Goal: Task Accomplishment & Management: Manage account settings

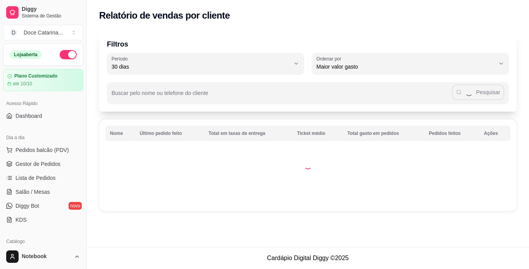
select select "30"
select select "HIGHEST_TOTAL_SPENT_WITH_ORDERS"
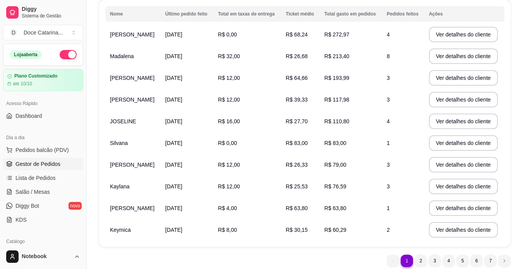
click at [42, 169] on link "Gestor de Pedidos" at bounding box center [43, 164] width 80 height 12
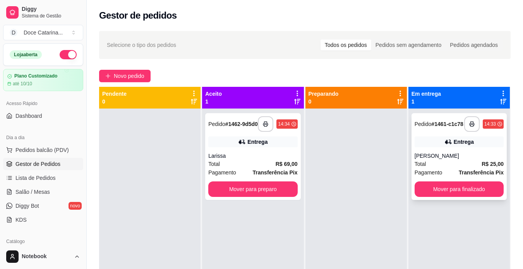
click at [430, 152] on div "[PERSON_NAME]" at bounding box center [459, 156] width 89 height 8
click at [437, 151] on div "**********" at bounding box center [458, 156] width 95 height 87
click at [423, 160] on div "Total R$ 25,00" at bounding box center [459, 163] width 89 height 9
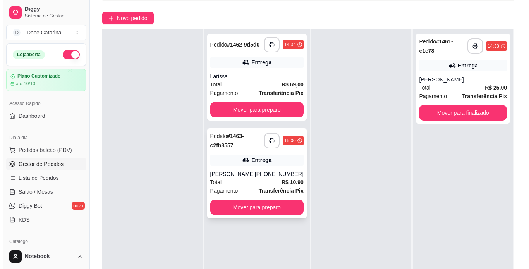
scroll to position [58, 0]
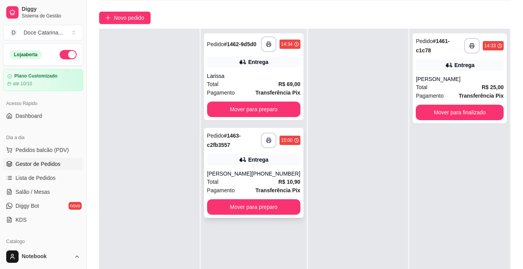
click at [263, 177] on div "[PHONE_NUMBER]" at bounding box center [276, 174] width 49 height 8
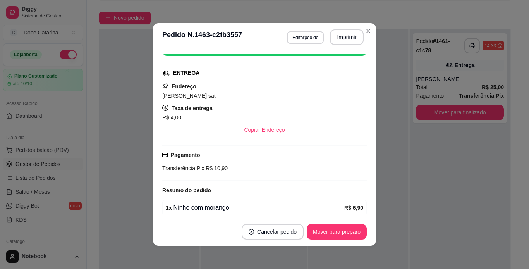
scroll to position [140, 0]
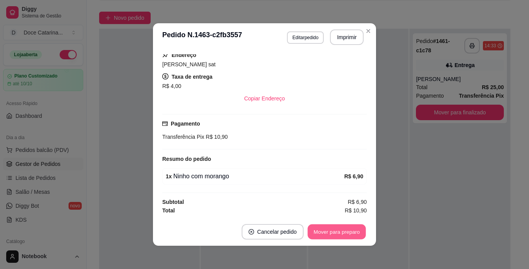
click at [322, 230] on button "Mover para preparo" at bounding box center [336, 231] width 58 height 15
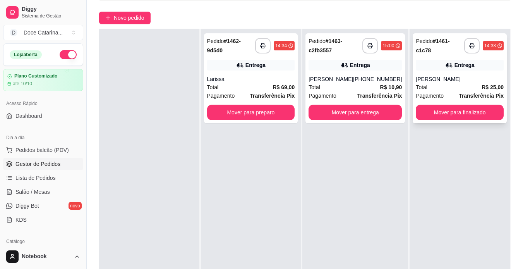
click at [425, 85] on div "Total R$ 25,00" at bounding box center [460, 87] width 88 height 9
click at [215, 80] on div "Larissa" at bounding box center [251, 79] width 88 height 8
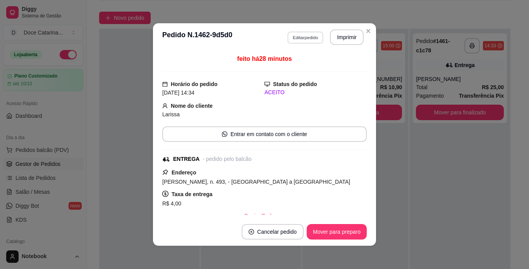
click at [312, 39] on button "Editar pedido" at bounding box center [305, 37] width 36 height 12
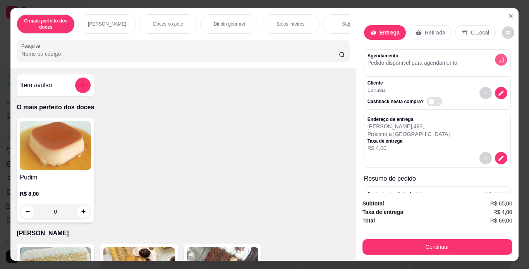
click at [498, 57] on icon "decrease-product-quantity" at bounding box center [501, 60] width 6 height 6
click at [505, 10] on button "Close" at bounding box center [510, 16] width 12 height 12
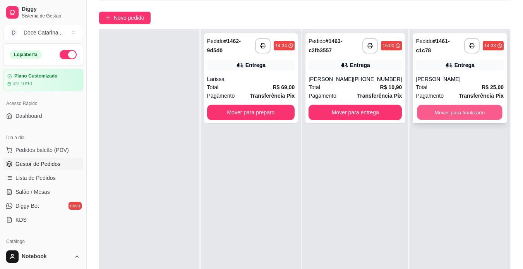
click at [473, 110] on button "Mover para finalizado" at bounding box center [459, 112] width 85 height 15
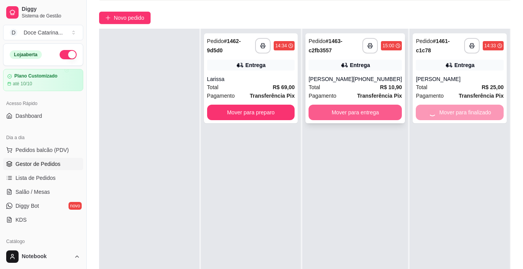
click at [344, 120] on button "Mover para entrega" at bounding box center [354, 112] width 93 height 15
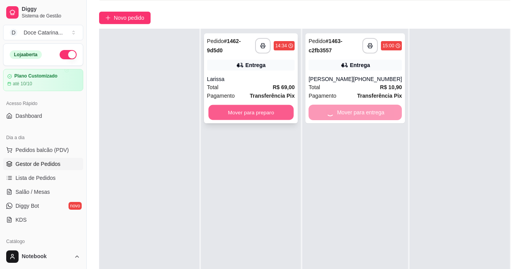
click at [273, 114] on button "Mover para preparo" at bounding box center [250, 112] width 85 height 15
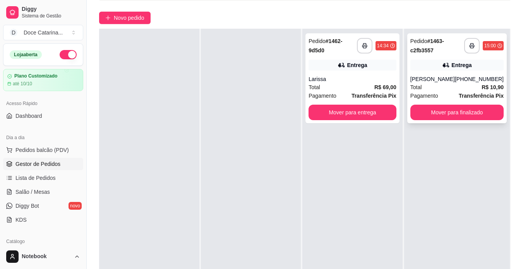
click at [434, 100] on span "Pagamento" at bounding box center [424, 95] width 28 height 9
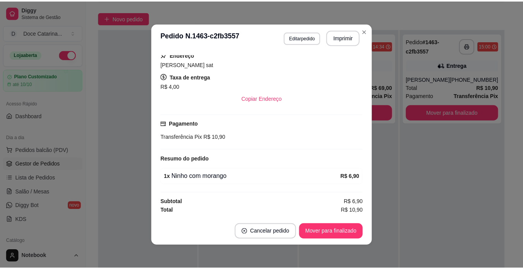
scroll to position [135, 0]
